Goal: Task Accomplishment & Management: Use online tool/utility

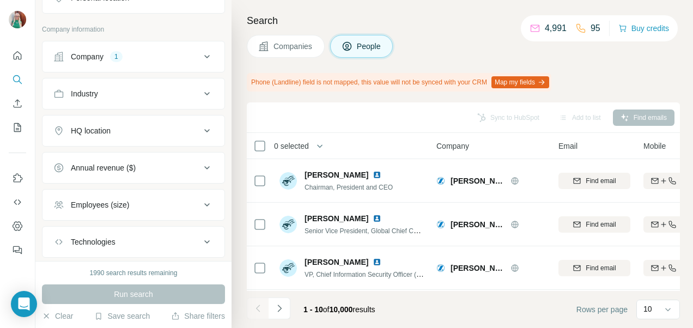
scroll to position [218, 0]
click at [128, 56] on div "Company 1" at bounding box center [126, 55] width 147 height 11
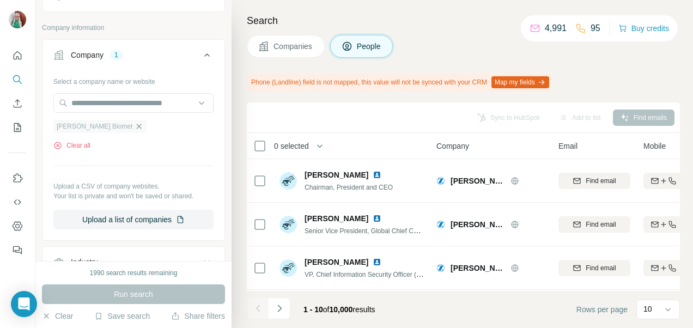
click at [135, 125] on icon "button" at bounding box center [139, 126] width 9 height 9
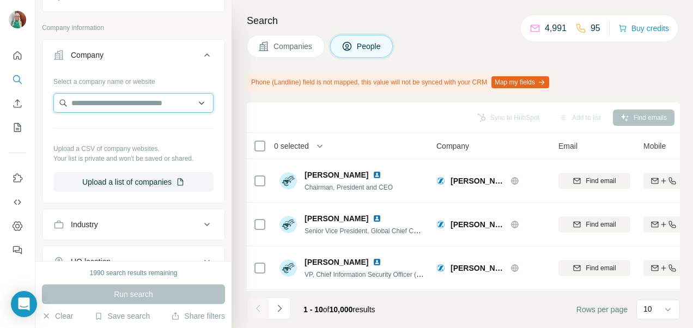
click at [109, 99] on input "text" at bounding box center [133, 103] width 160 height 20
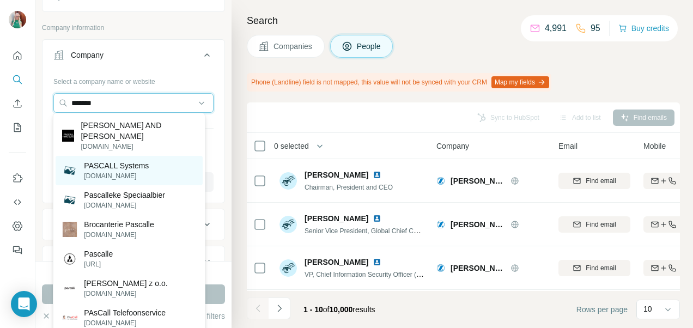
type input "*******"
click at [139, 160] on p "PASCALL Systems" at bounding box center [116, 165] width 65 height 11
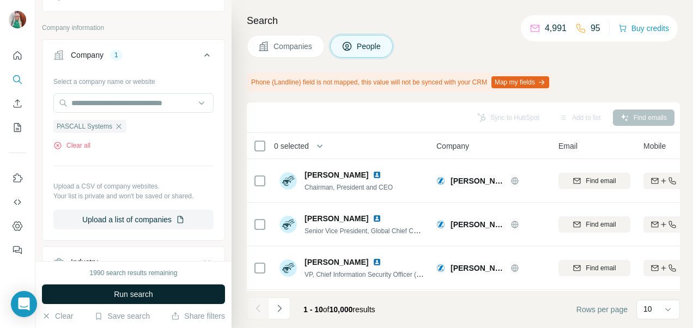
click at [162, 292] on button "Run search" at bounding box center [133, 295] width 183 height 20
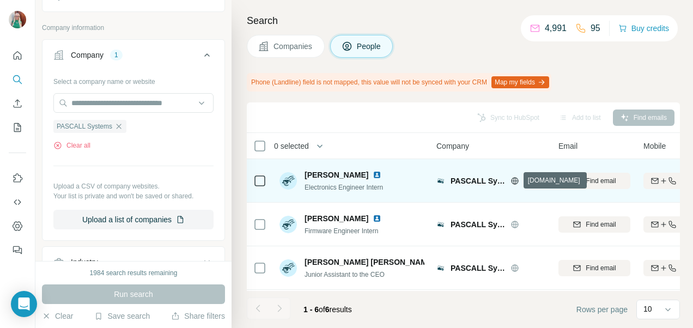
click at [517, 179] on icon at bounding box center [515, 181] width 9 height 9
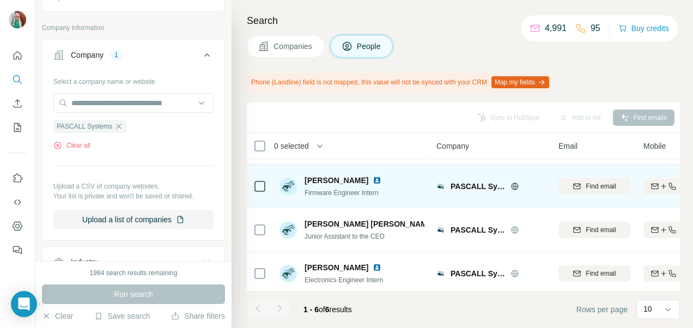
scroll to position [135, 0]
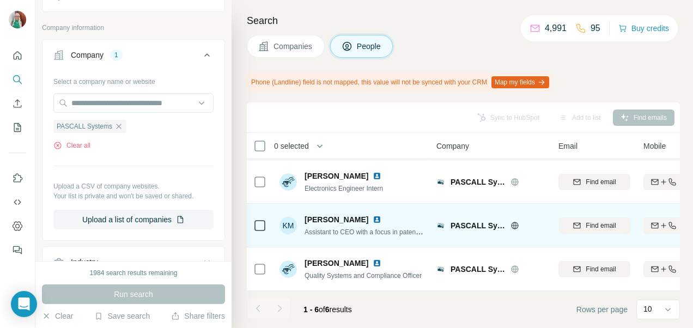
click at [382, 215] on img at bounding box center [377, 219] width 9 height 9
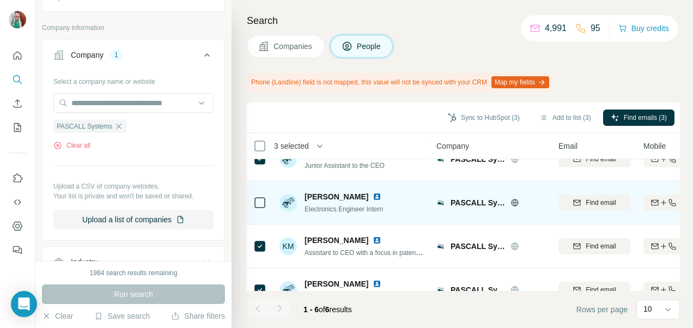
scroll to position [0, 0]
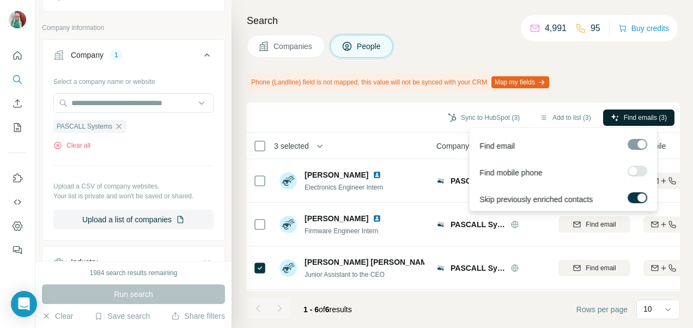
click at [618, 114] on button "Find emails (3)" at bounding box center [638, 118] width 71 height 16
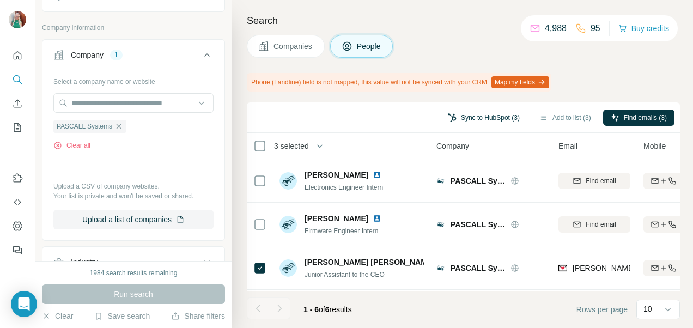
click at [461, 119] on button "Sync to HubSpot (3)" at bounding box center [483, 118] width 87 height 16
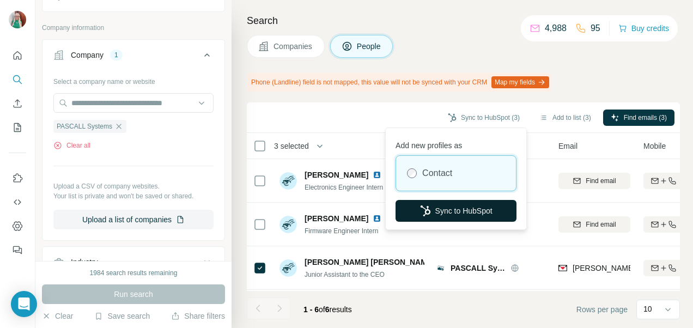
click at [435, 206] on button "Sync to HubSpot" at bounding box center [456, 211] width 121 height 22
